Goal: Go to known website: Go to known website

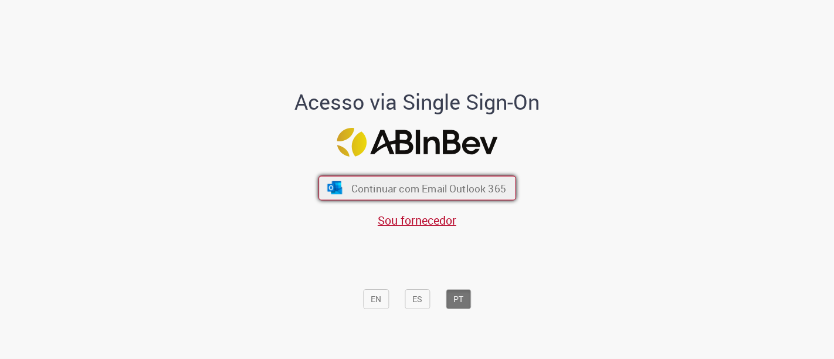
click at [452, 195] on button "Continuar com Email Outlook 365" at bounding box center [418, 188] width 198 height 25
